Goal: Find specific fact: Find specific fact

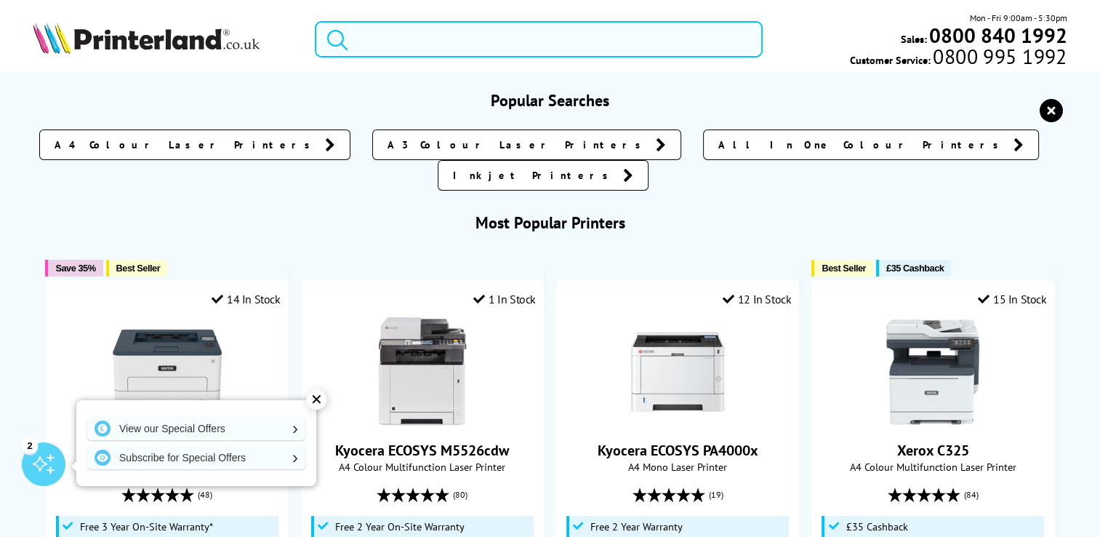
click at [484, 42] on input "search" at bounding box center [539, 39] width 448 height 36
paste input "C13S450377"
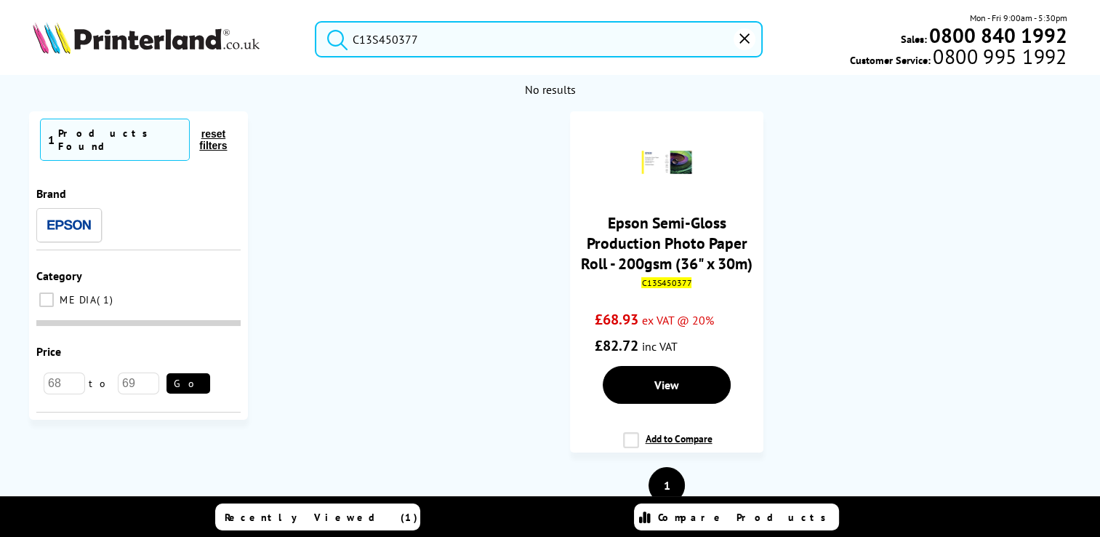
type input "C13S450377"
click at [746, 49] on button "reset" at bounding box center [745, 39] width 22 height 22
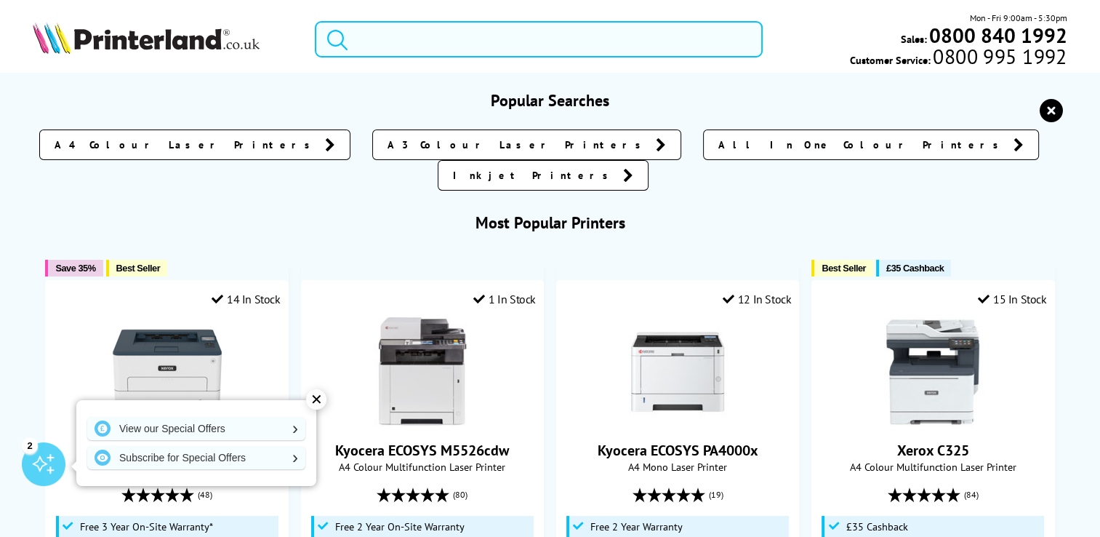
click at [450, 40] on input "search" at bounding box center [539, 39] width 448 height 36
paste input "C13S450377"
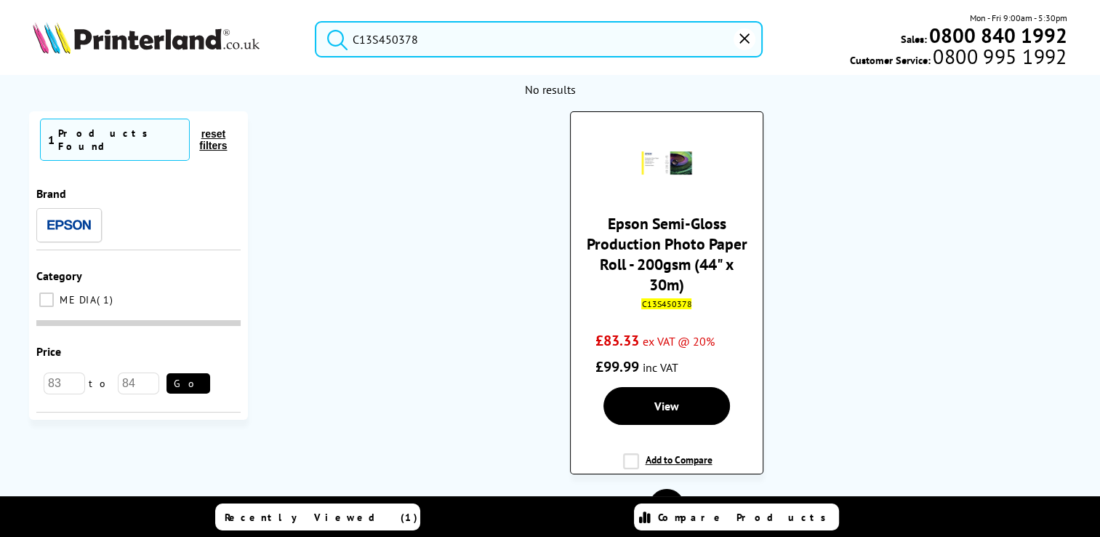
type input "C13S450378"
drag, startPoint x: 696, startPoint y: 301, endPoint x: 645, endPoint y: 304, distance: 51.0
click at [645, 304] on div "C13S450378" at bounding box center [667, 303] width 171 height 11
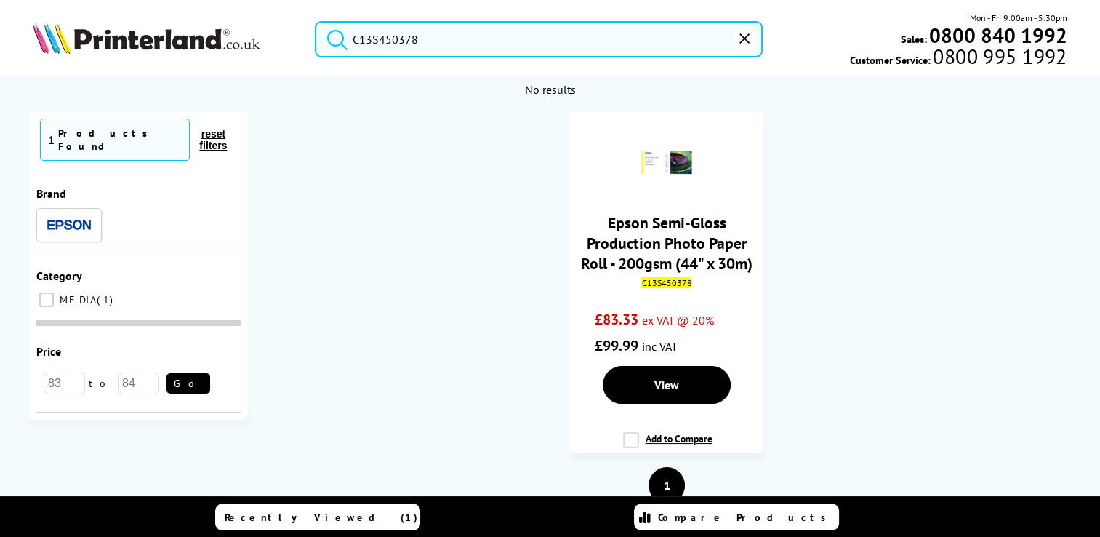
click at [428, 38] on input "C13S450378" at bounding box center [539, 39] width 448 height 36
click at [747, 39] on icon "reset" at bounding box center [745, 38] width 10 height 10
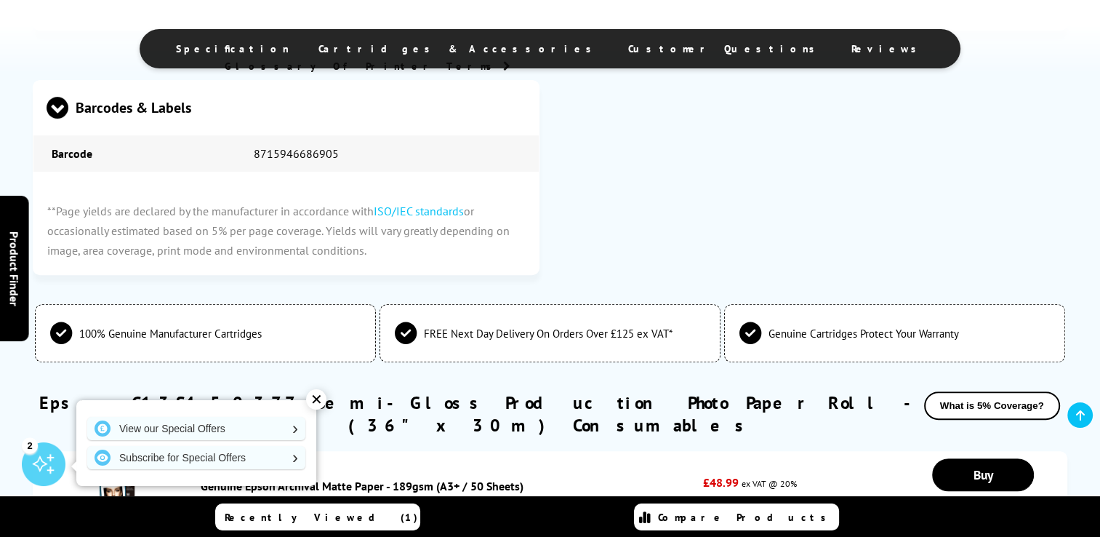
scroll to position [727, 0]
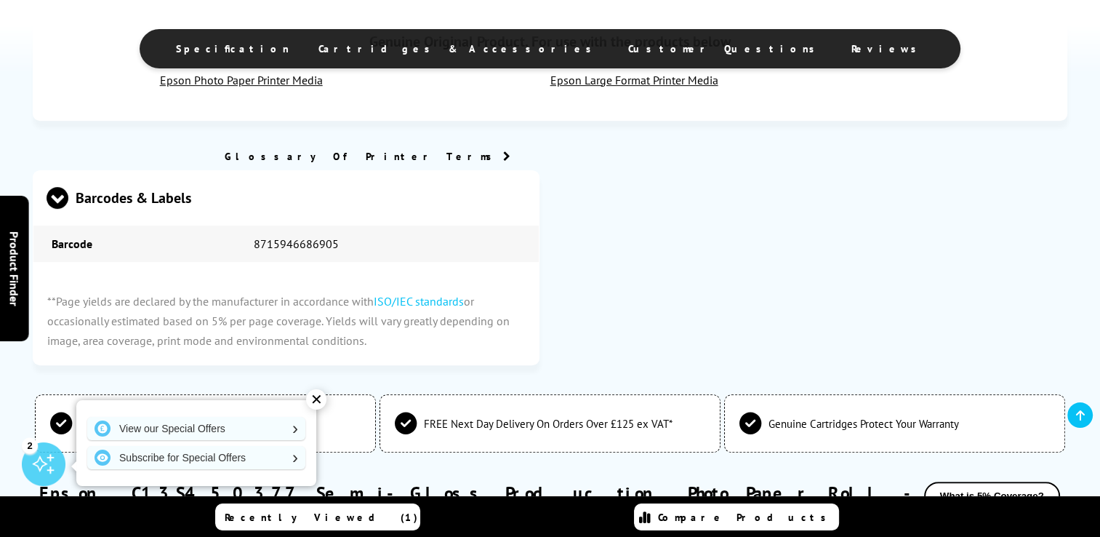
click at [271, 253] on td "8715946686905" at bounding box center [387, 243] width 303 height 36
drag, startPoint x: 271, startPoint y: 253, endPoint x: 281, endPoint y: 249, distance: 10.4
copy td "8715946686905"
click at [311, 243] on td "8715946686905" at bounding box center [387, 243] width 303 height 36
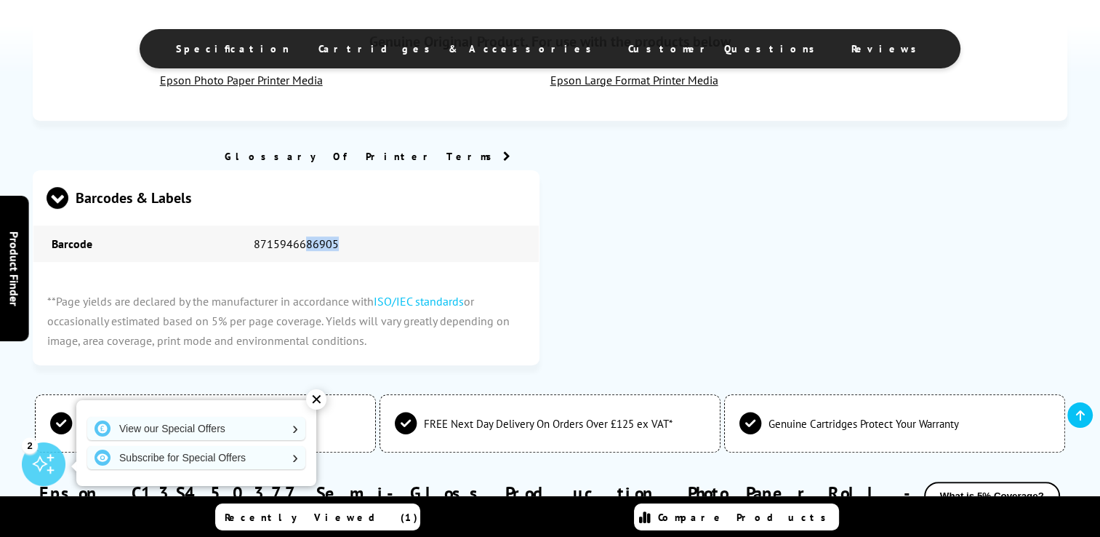
drag, startPoint x: 306, startPoint y: 247, endPoint x: 364, endPoint y: 246, distance: 57.5
click at [364, 246] on td "8715946686905" at bounding box center [387, 243] width 303 height 36
